Goal: Use online tool/utility: Utilize a website feature to perform a specific function

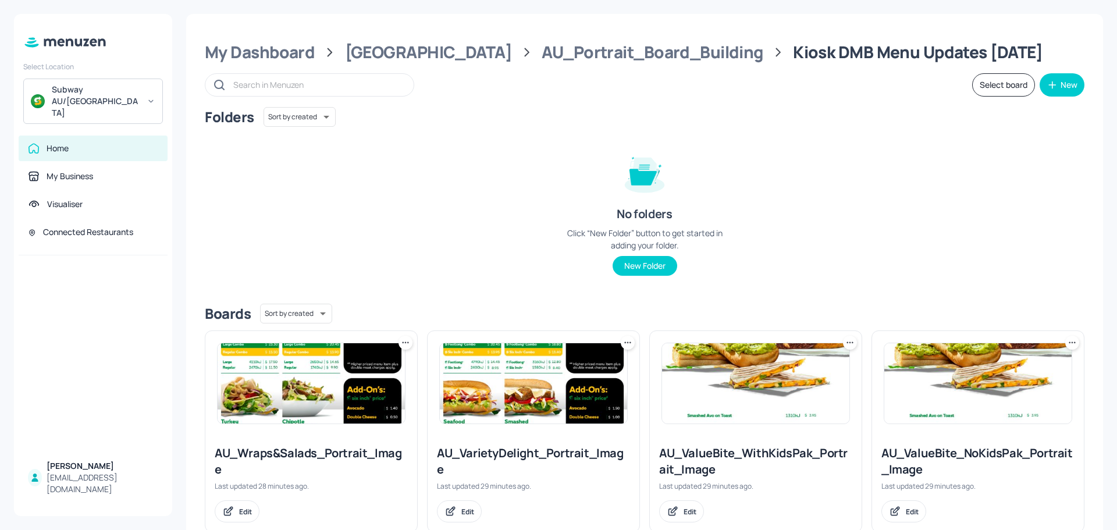
scroll to position [163, 0]
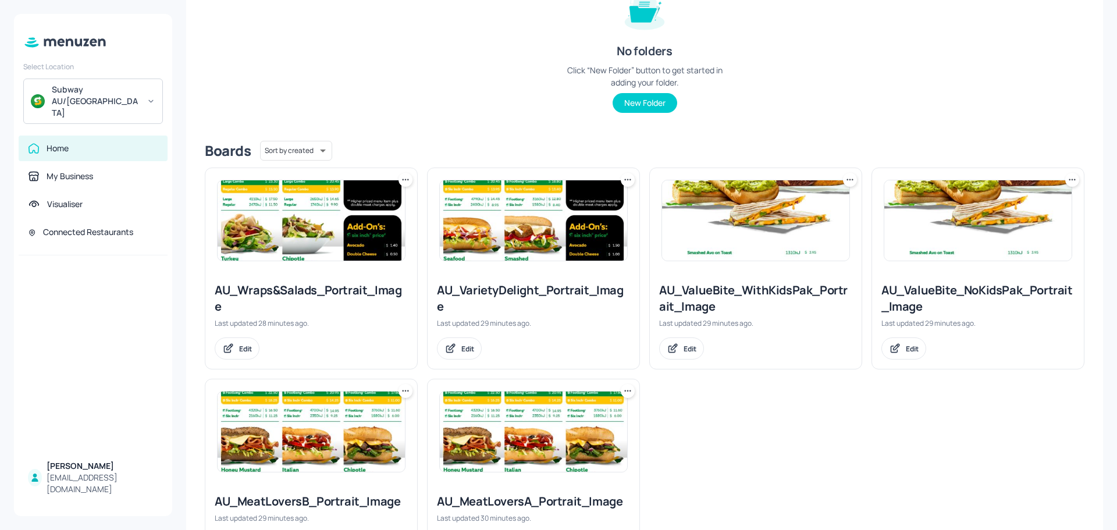
click at [476, 241] on img at bounding box center [533, 220] width 187 height 80
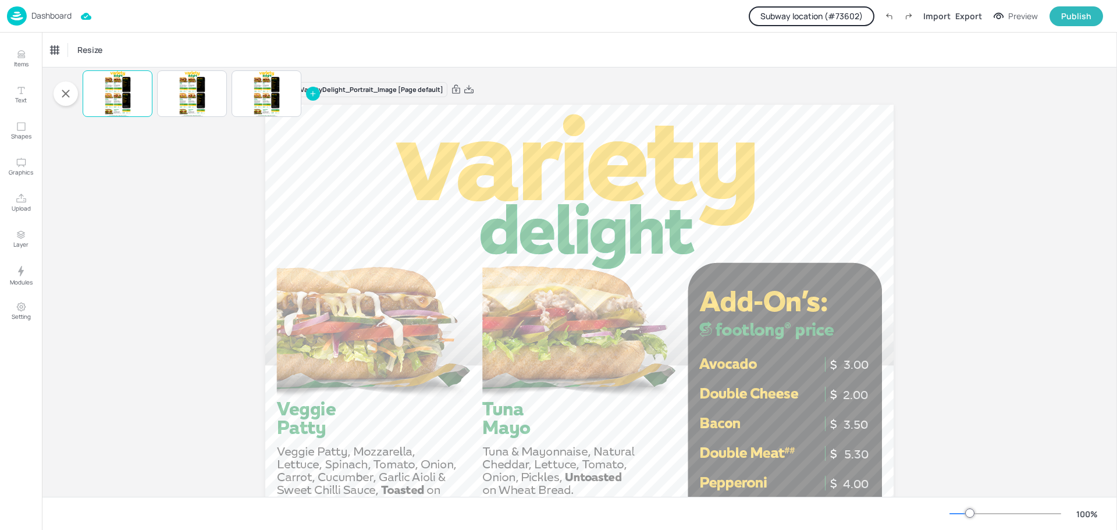
click at [791, 17] on button "Subway location (# 73602 )" at bounding box center [811, 16] width 126 height 20
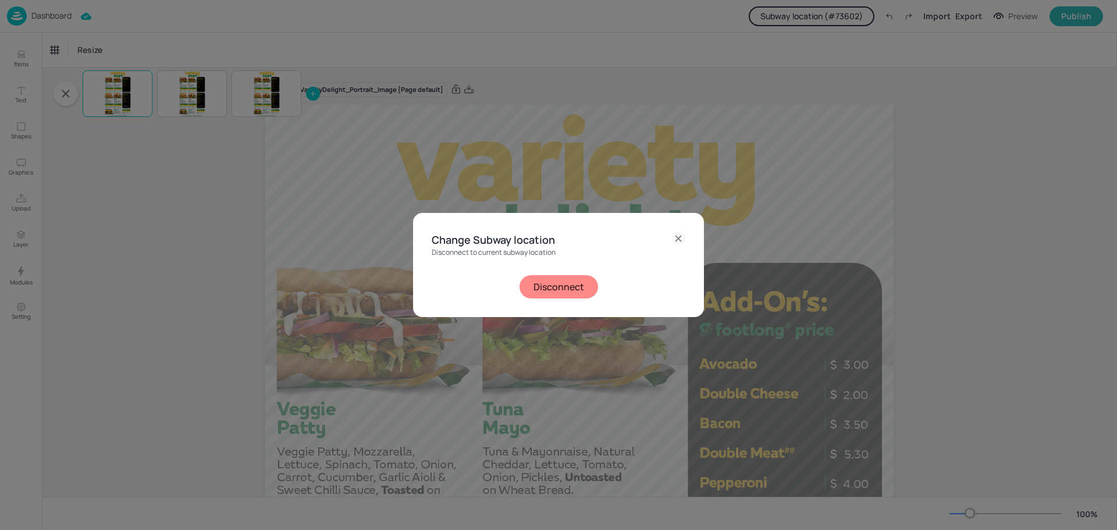
click at [564, 281] on button "Disconnect" at bounding box center [558, 286] width 79 height 23
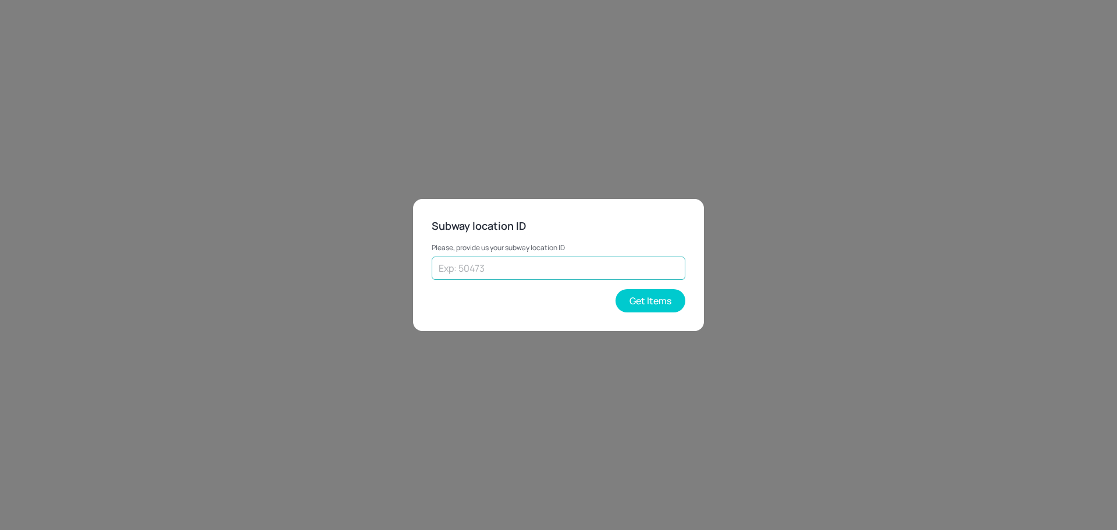
click at [556, 259] on input "text" at bounding box center [559, 267] width 254 height 23
paste input "74248"
click at [664, 305] on button "Get Items" at bounding box center [650, 300] width 70 height 23
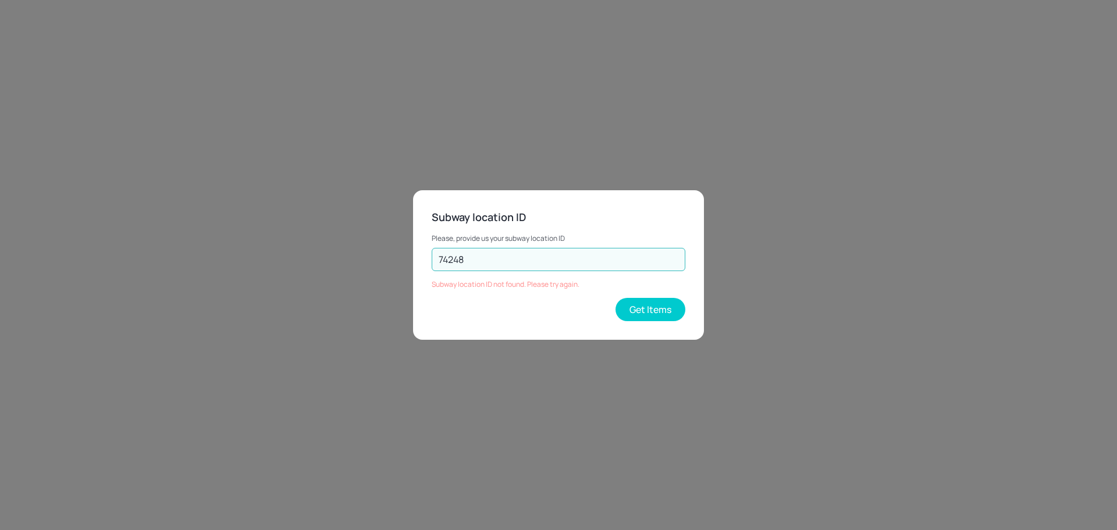
drag, startPoint x: 472, startPoint y: 254, endPoint x: 424, endPoint y: 263, distance: 49.2
click at [424, 263] on div "Subway location ID Please, provide us your subway location ID 74248 ​ Subway lo…" at bounding box center [558, 265] width 291 height 150
type input "73602"
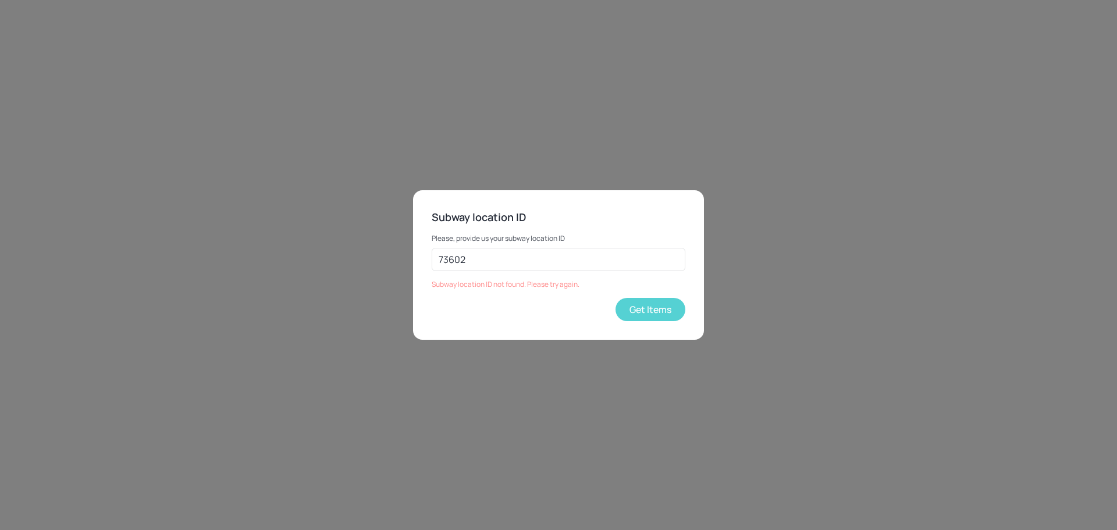
click at [651, 306] on button "Get Items" at bounding box center [650, 309] width 70 height 23
